Goal: Find specific page/section: Find specific page/section

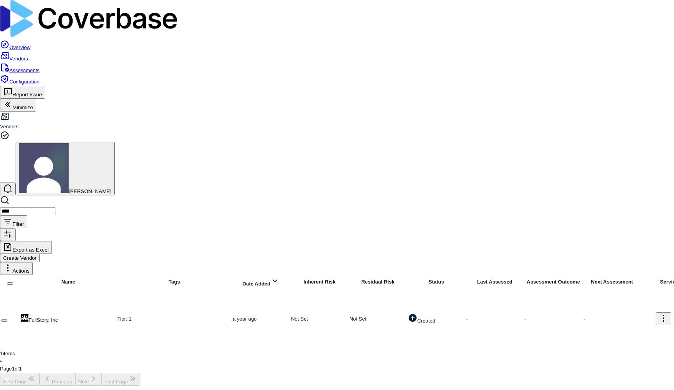
drag, startPoint x: 144, startPoint y: 32, endPoint x: 101, endPoint y: 15, distance: 46.3
click at [101, 111] on div "Vendors [PERSON_NAME] **** Filter Export as Excel Create Vendor Actions Name Ta…" at bounding box center [337, 248] width 674 height 274
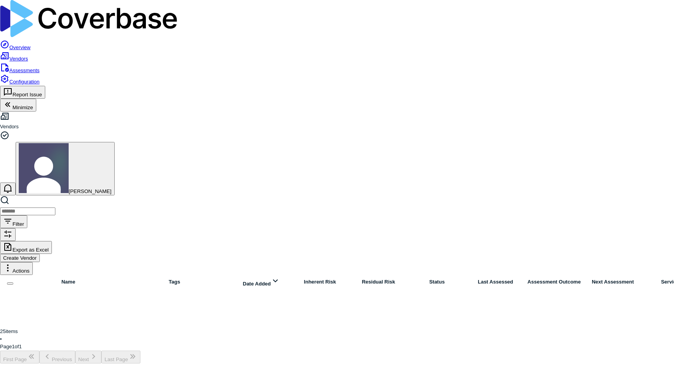
type input "*"
type input "*******"
